Goal: Download file/media

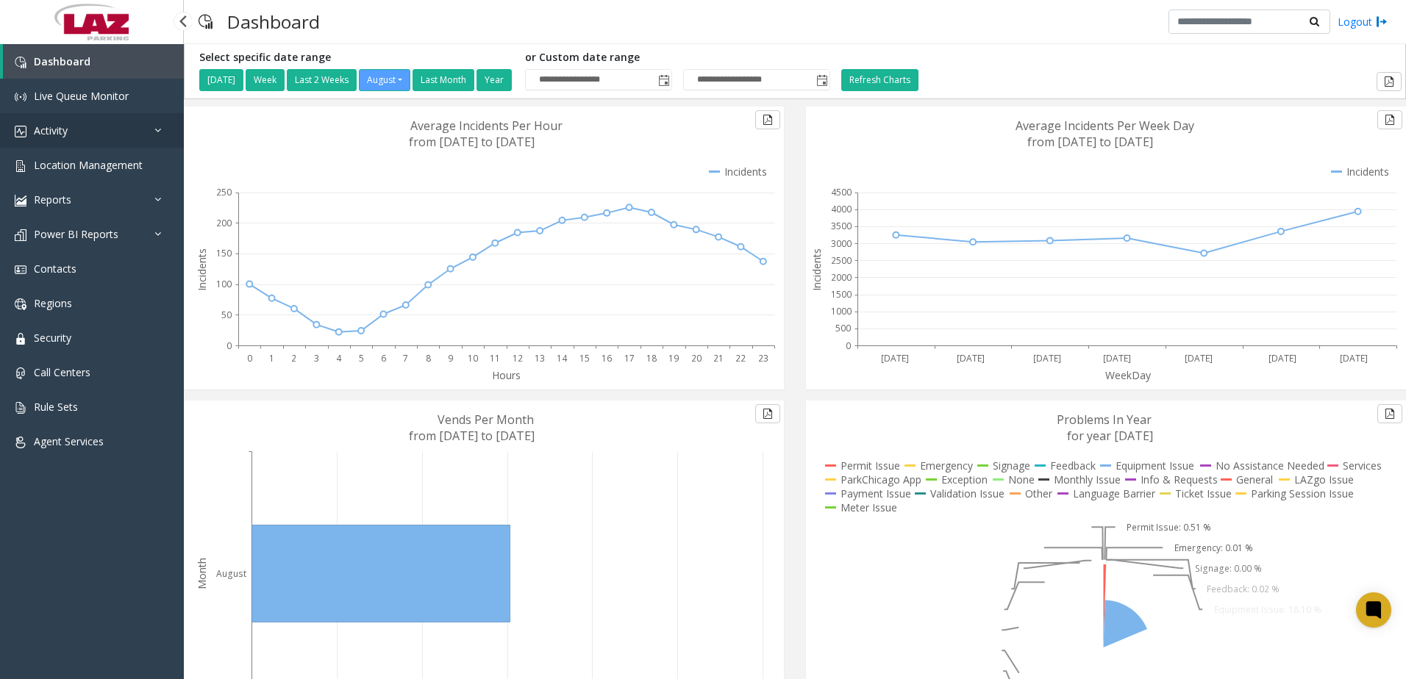
click at [52, 131] on span "Activity" at bounding box center [51, 131] width 34 height 14
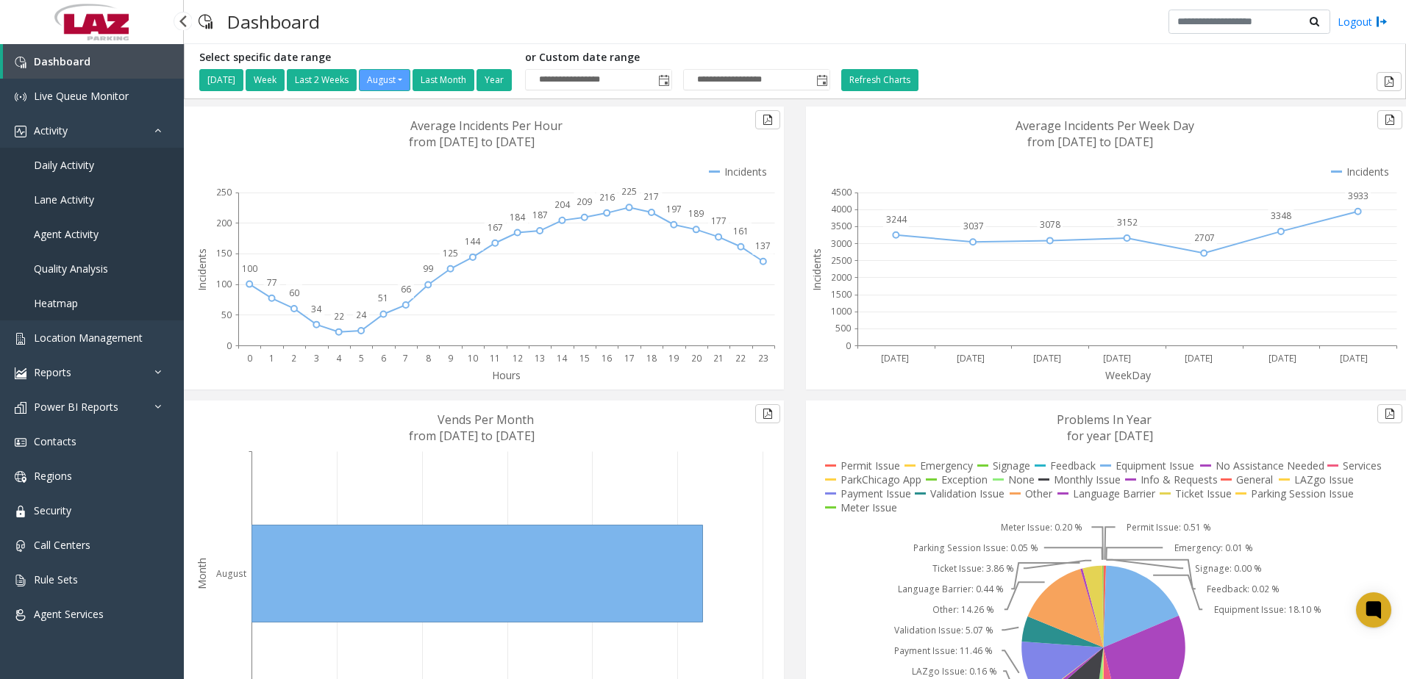
click at [47, 162] on span "Daily Activity" at bounding box center [64, 165] width 60 height 14
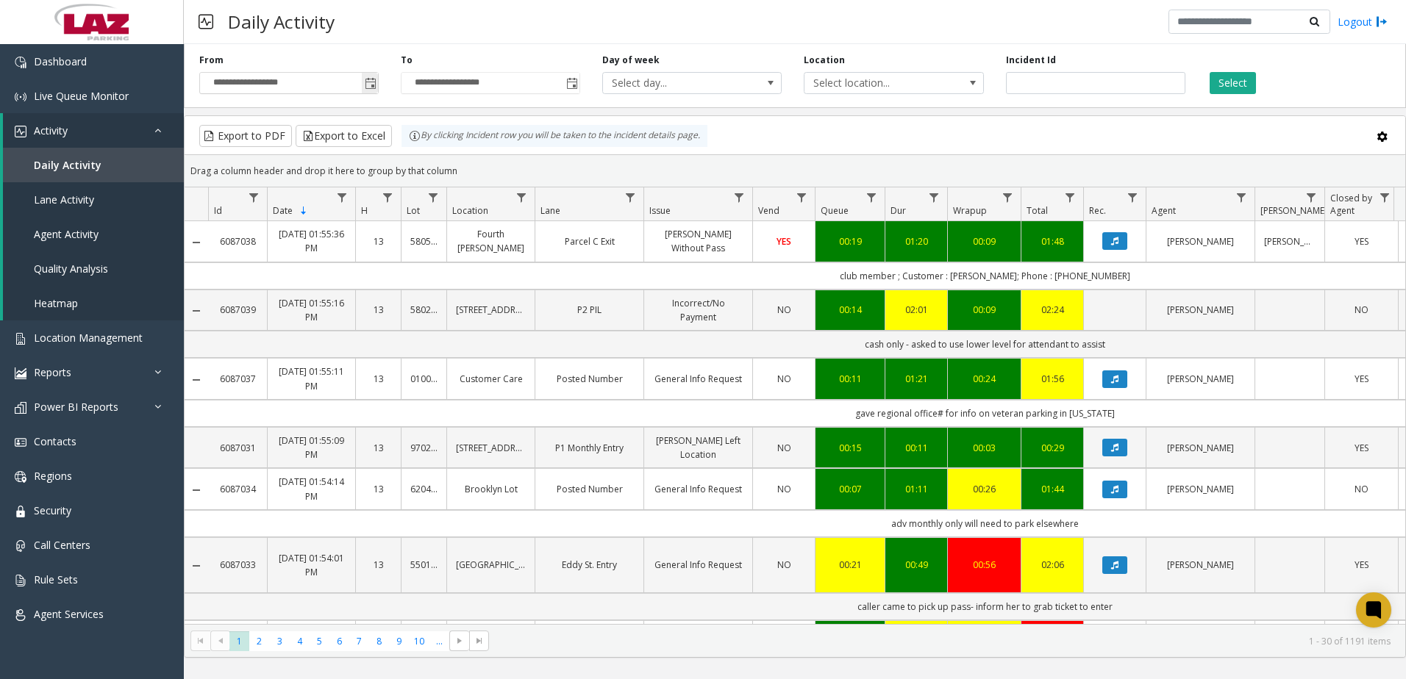
click at [367, 80] on span "Toggle popup" at bounding box center [371, 84] width 12 height 12
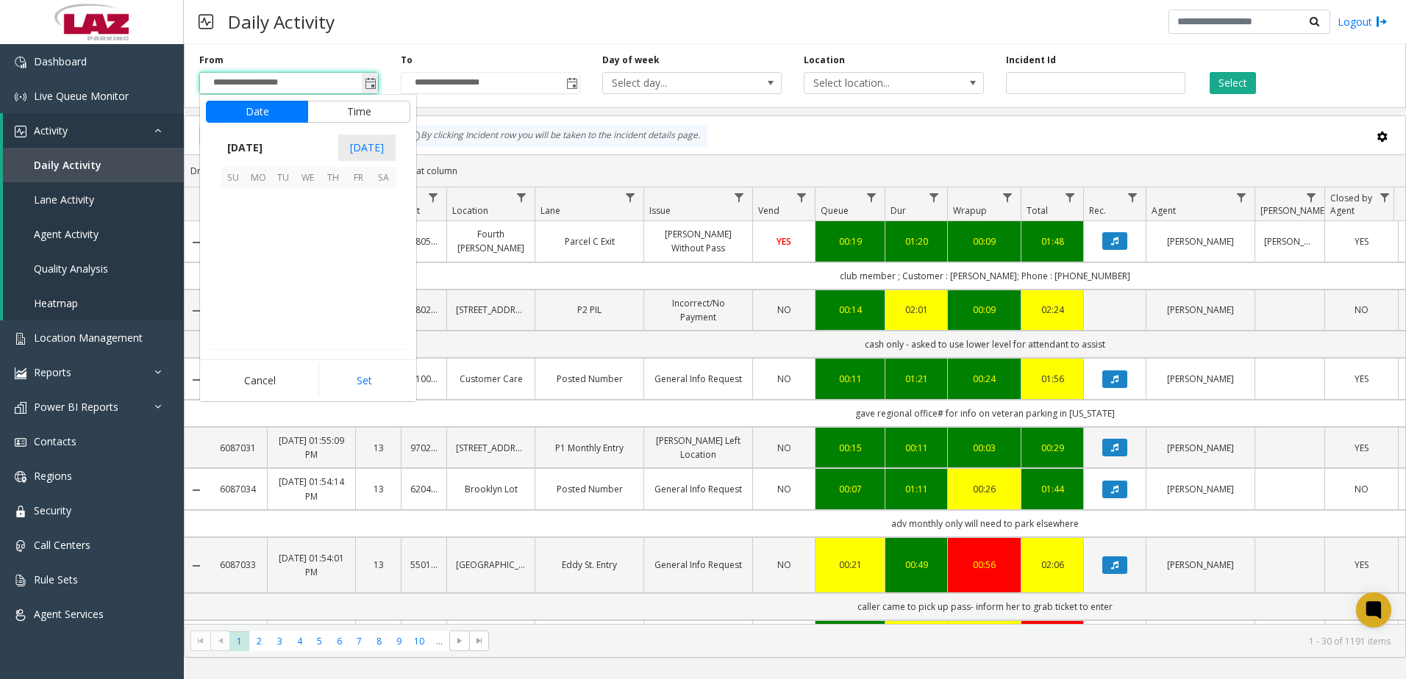
scroll to position [263692, 0]
click at [307, 298] on span "27" at bounding box center [308, 301] width 25 height 25
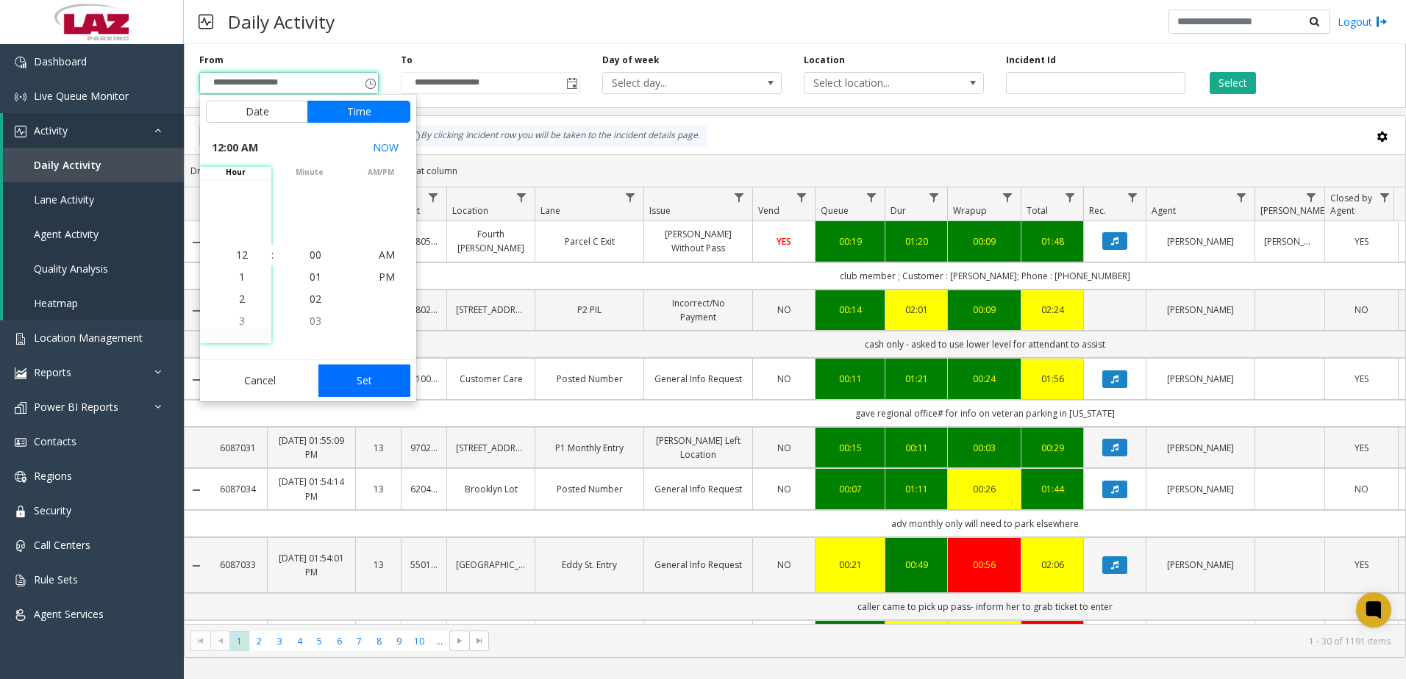
click at [342, 379] on button "Set" at bounding box center [364, 381] width 93 height 32
type input "**********"
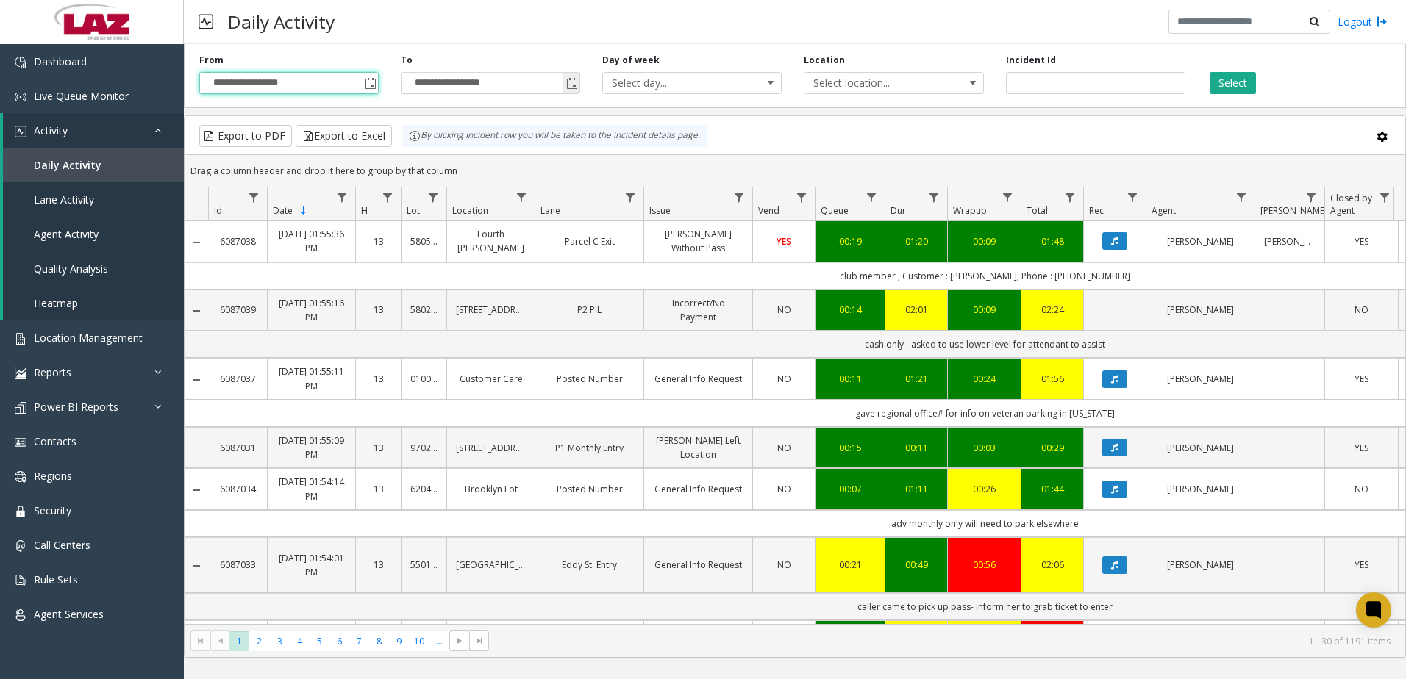
click at [577, 83] on span "Toggle popup" at bounding box center [572, 84] width 12 height 12
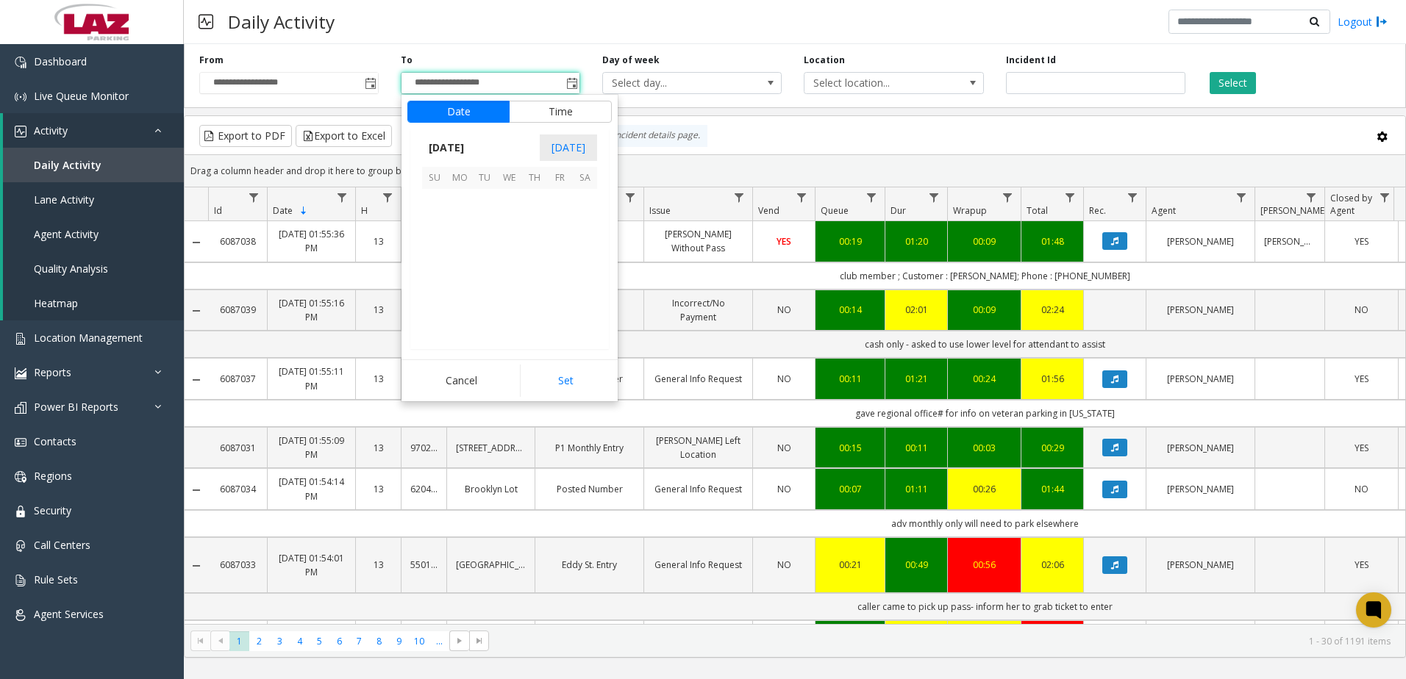
scroll to position [22, 0]
click at [515, 305] on span "27" at bounding box center [509, 301] width 25 height 25
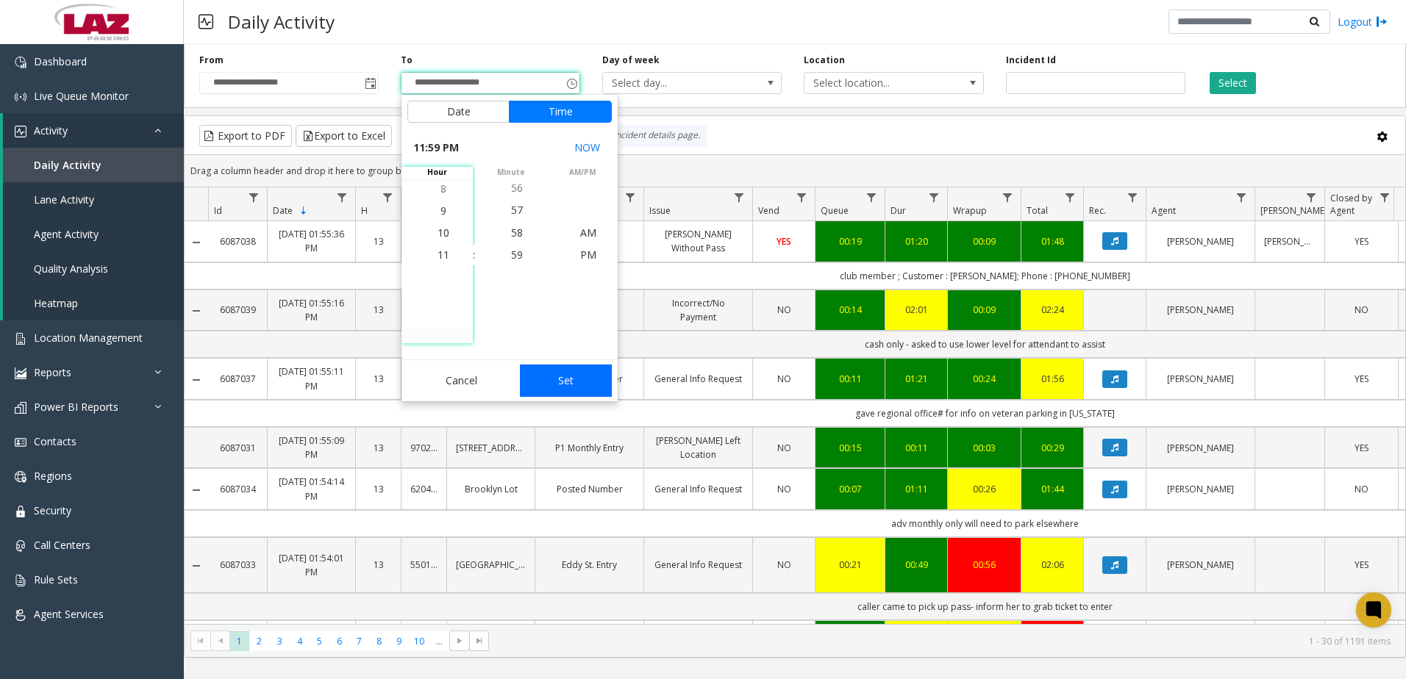
click at [572, 379] on button "Set" at bounding box center [566, 381] width 93 height 32
type input "**********"
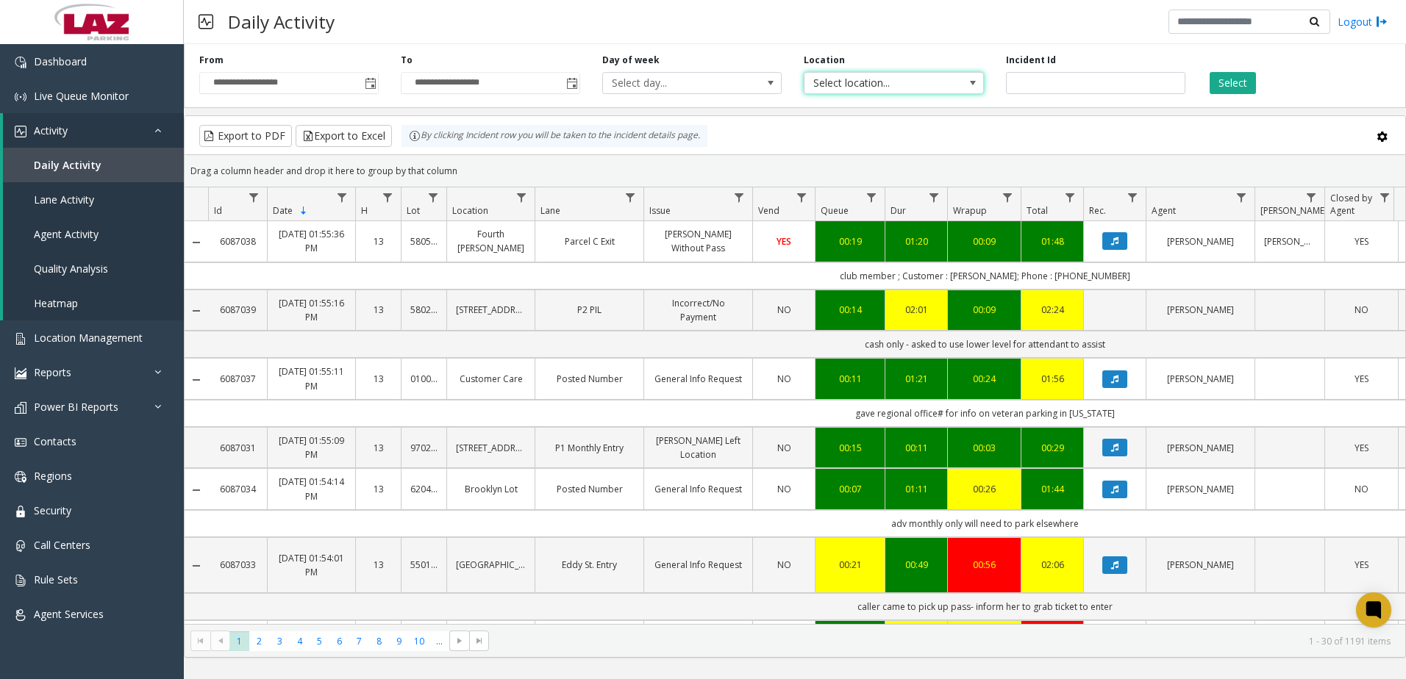
click at [948, 87] on span "Select location..." at bounding box center [893, 83] width 179 height 22
type input "******"
click at [919, 160] on li "100240 Chicago Meters" at bounding box center [893, 161] width 175 height 20
click at [1240, 87] on button "Select" at bounding box center [1232, 83] width 46 height 22
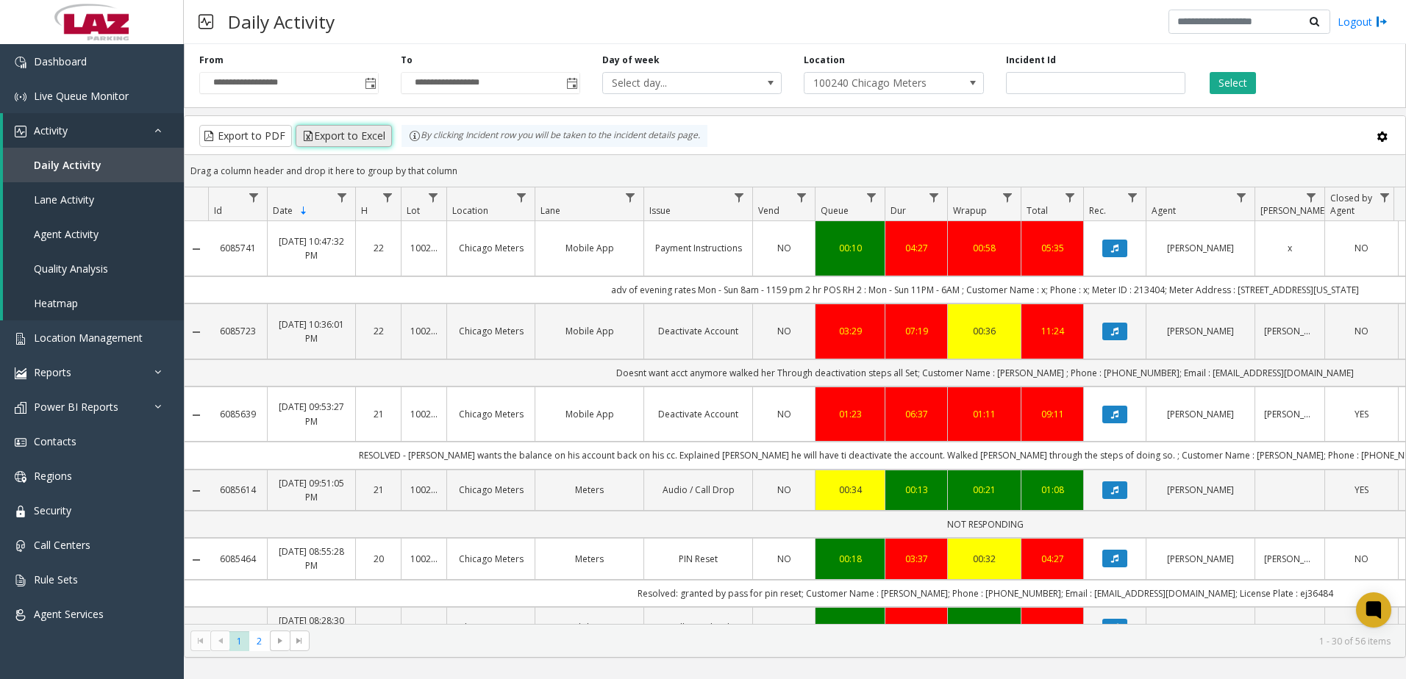
click at [339, 143] on button "Export to Excel" at bounding box center [344, 136] width 96 height 22
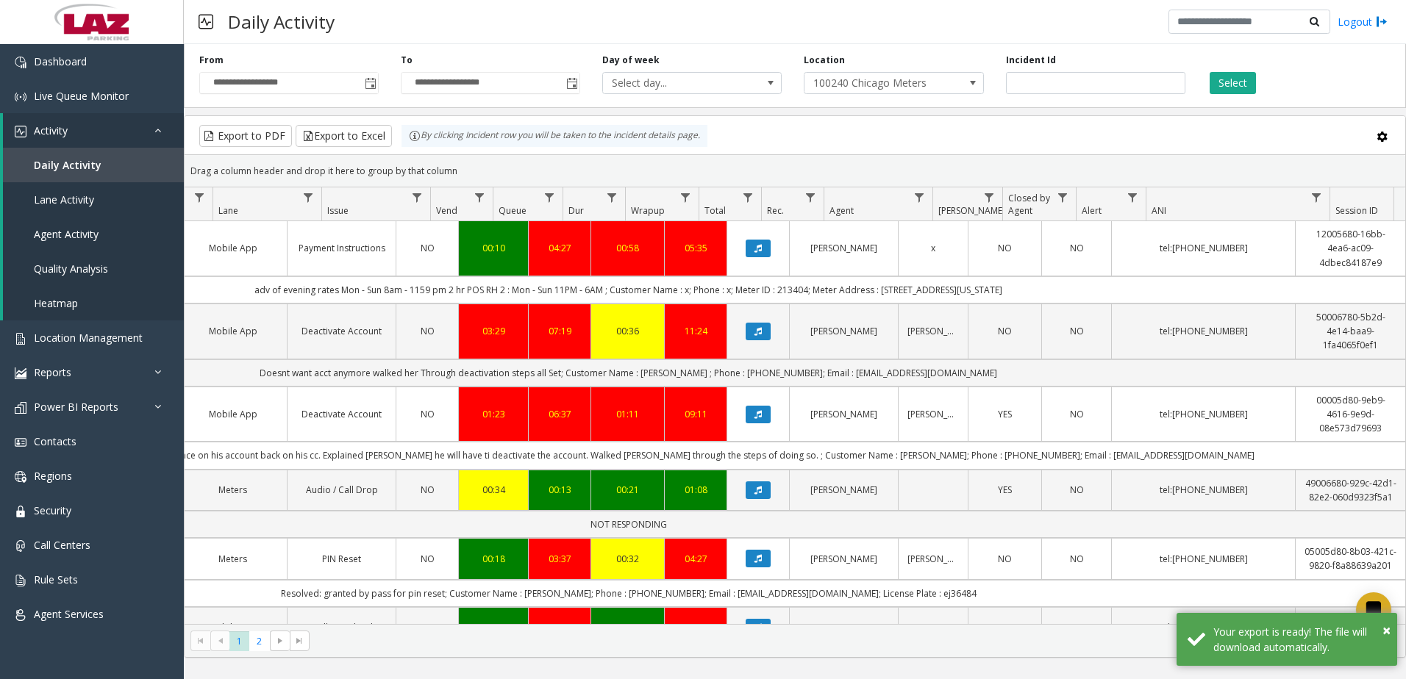
scroll to position [0, 368]
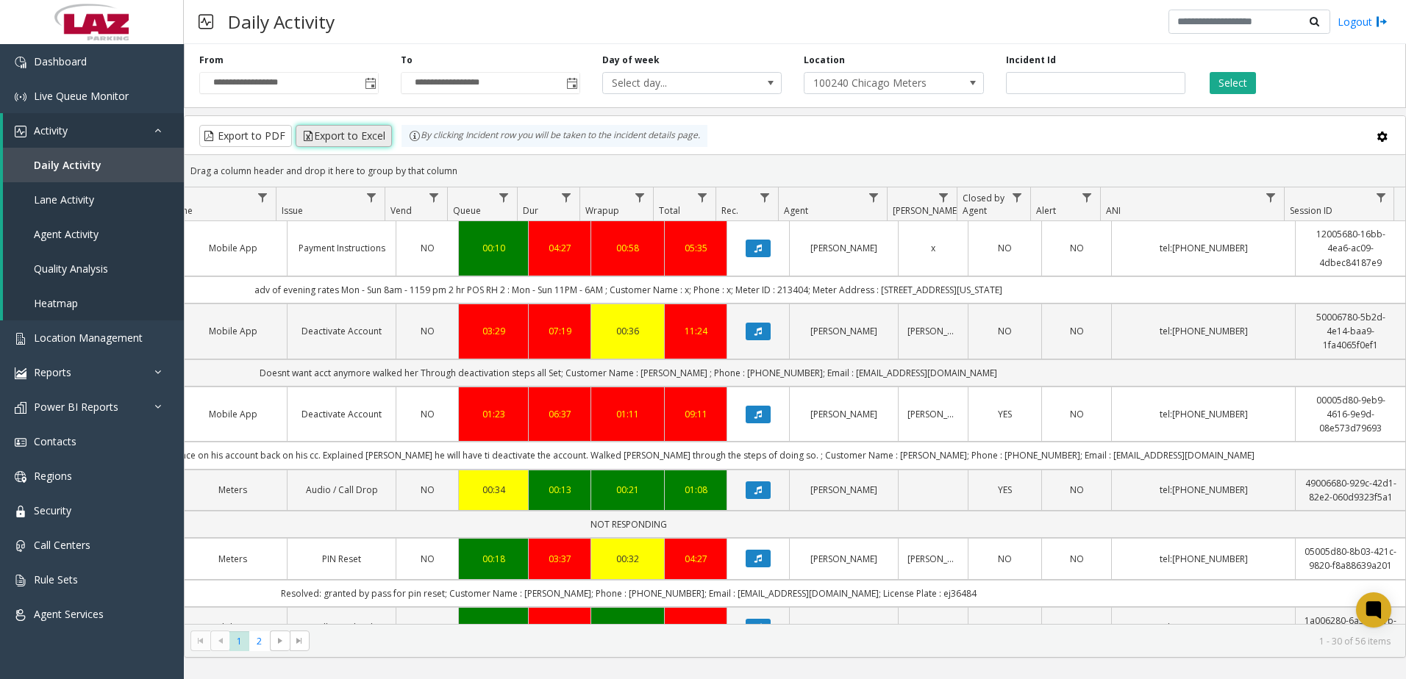
click at [315, 143] on button "Export to Excel" at bounding box center [344, 136] width 96 height 22
